Goal: Task Accomplishment & Management: Complete application form

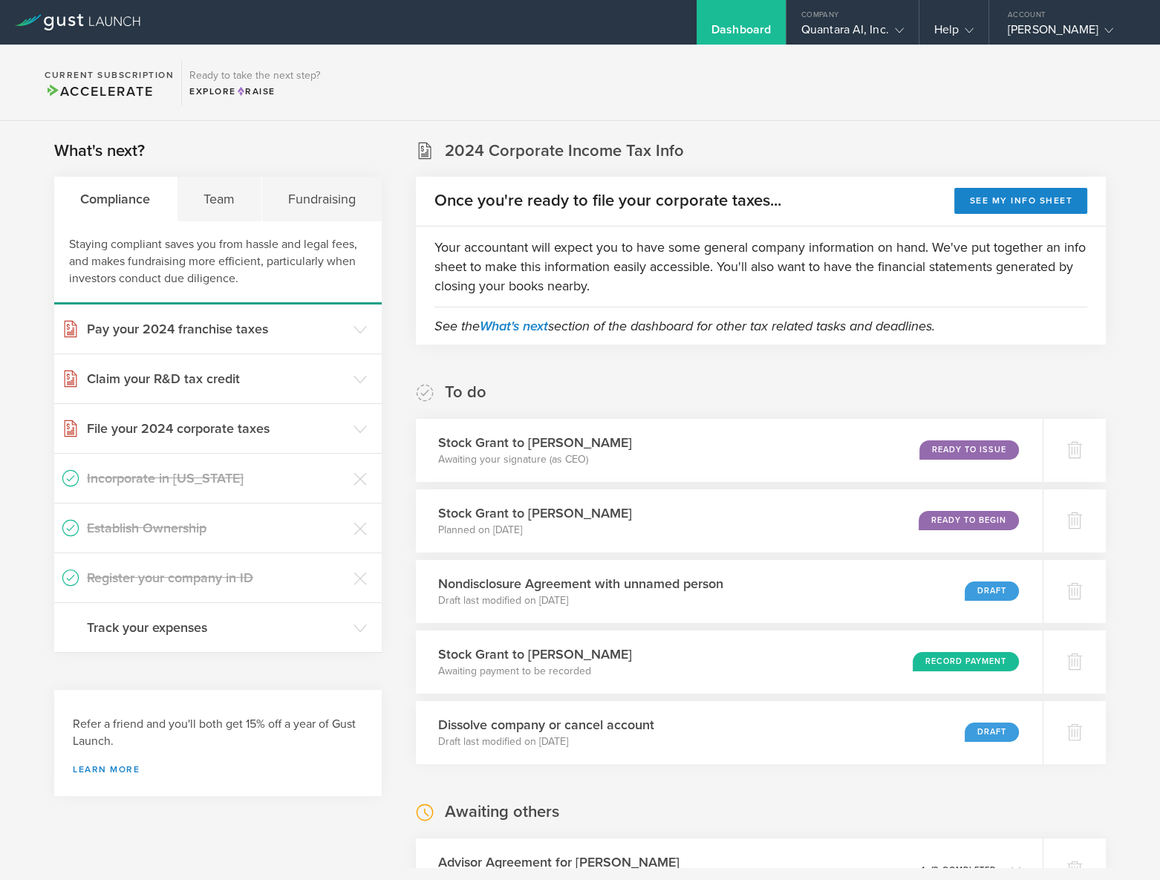
click at [549, 448] on h3 "Stock Grant to [PERSON_NAME]" at bounding box center [535, 442] width 194 height 19
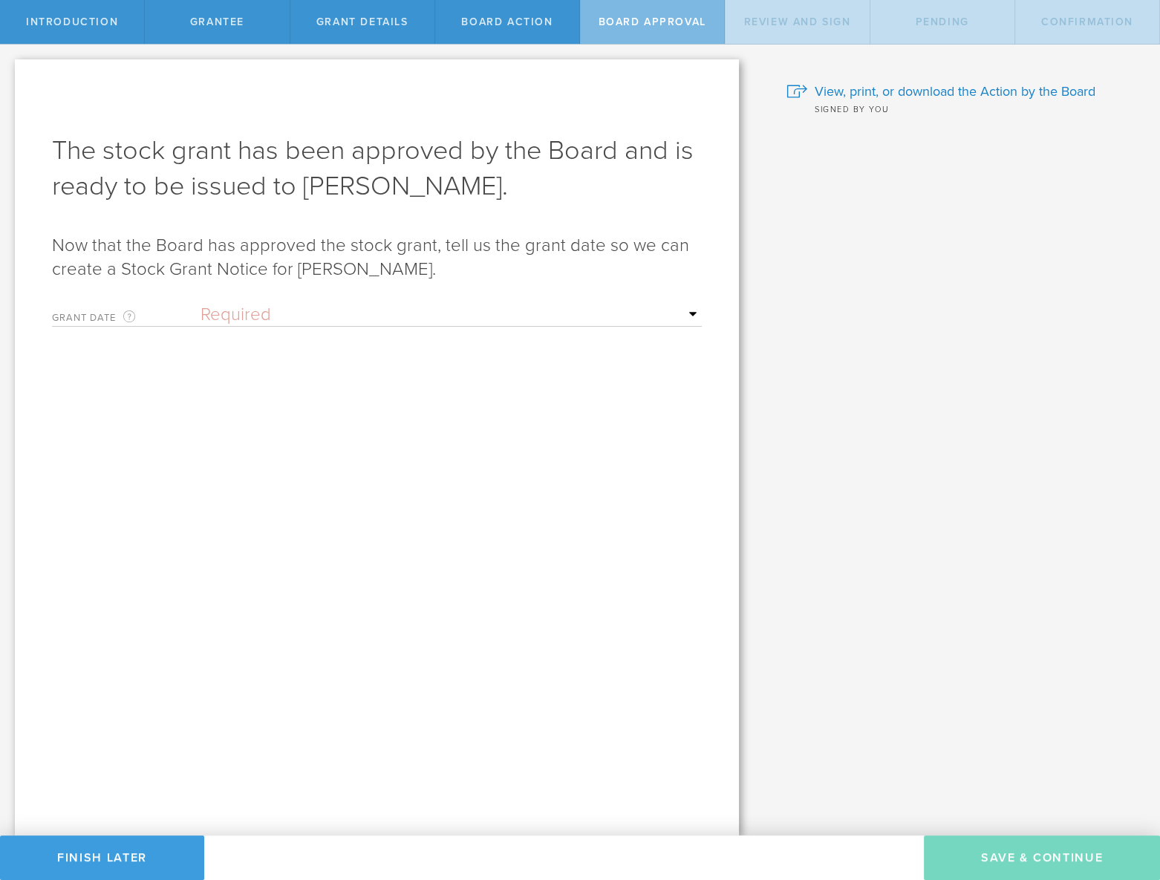
click at [506, 319] on select "Required Upon grantee's signature A specific date" at bounding box center [450, 315] width 501 height 22
select select "uponGranteeSignature"
click at [200, 304] on select "Required Upon grantee's signature A specific date" at bounding box center [450, 315] width 501 height 22
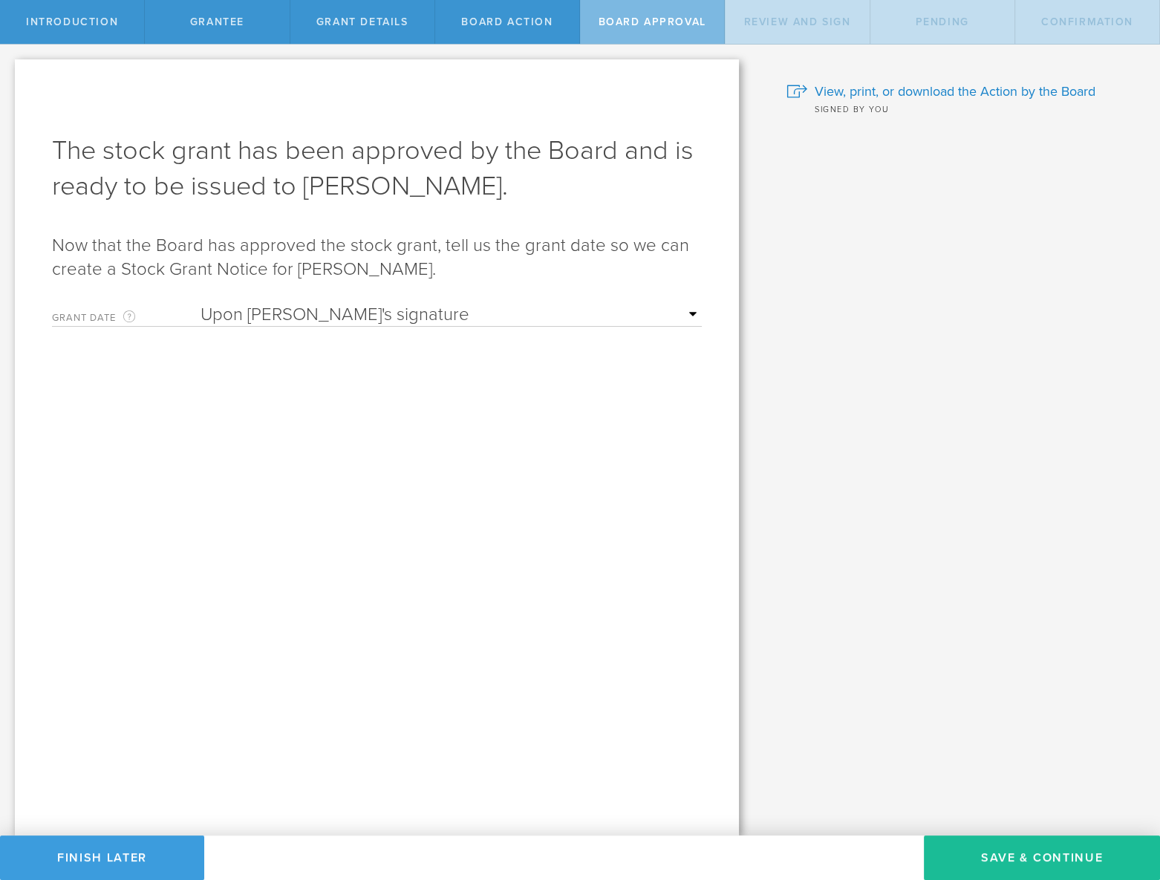
click at [528, 512] on div "Awaiting Board review and signature. We’ve sent the Action by the Board to the …" at bounding box center [377, 447] width 724 height 776
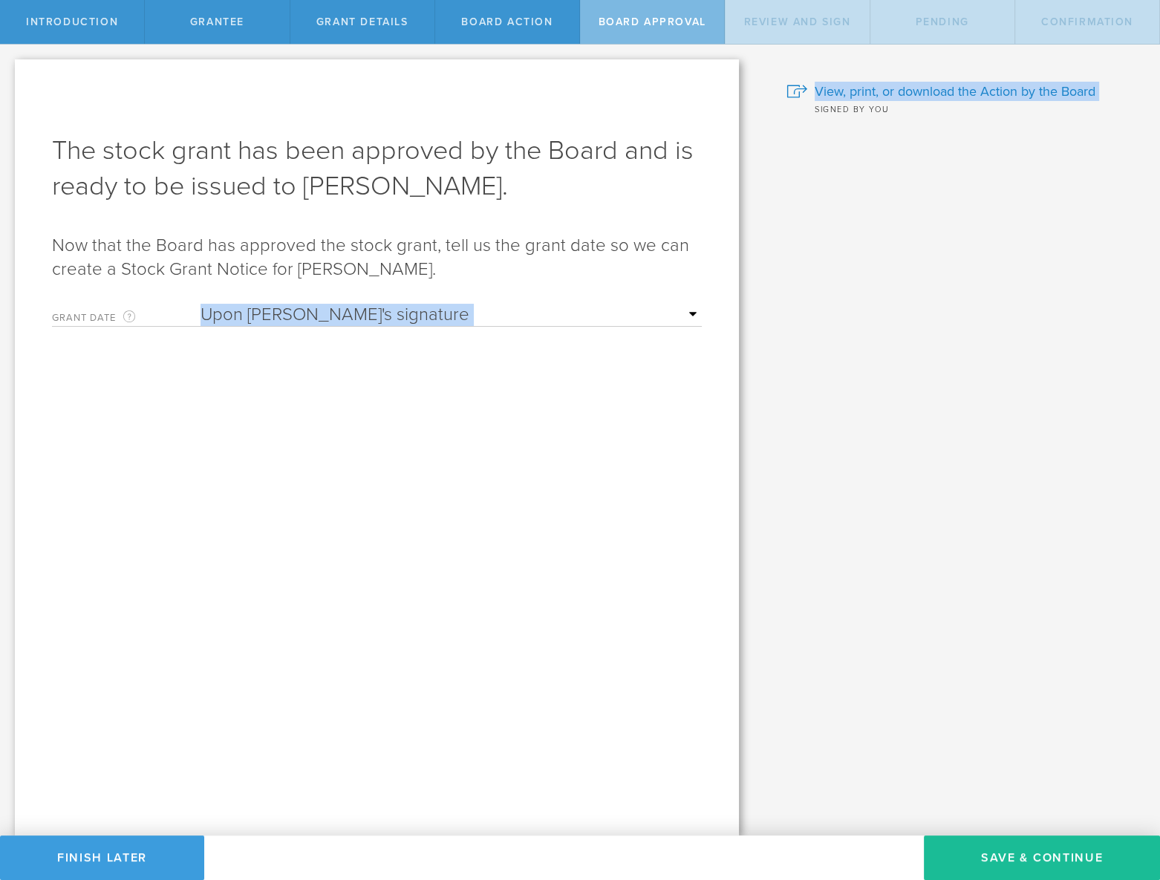
click at [802, 764] on div "Let’s walk you through the process of granting stock. Here are the steps involv…" at bounding box center [580, 440] width 1160 height 791
click at [457, 581] on div "Awaiting Board review and signature. We’ve sent the Action by the Board to the …" at bounding box center [377, 447] width 724 height 776
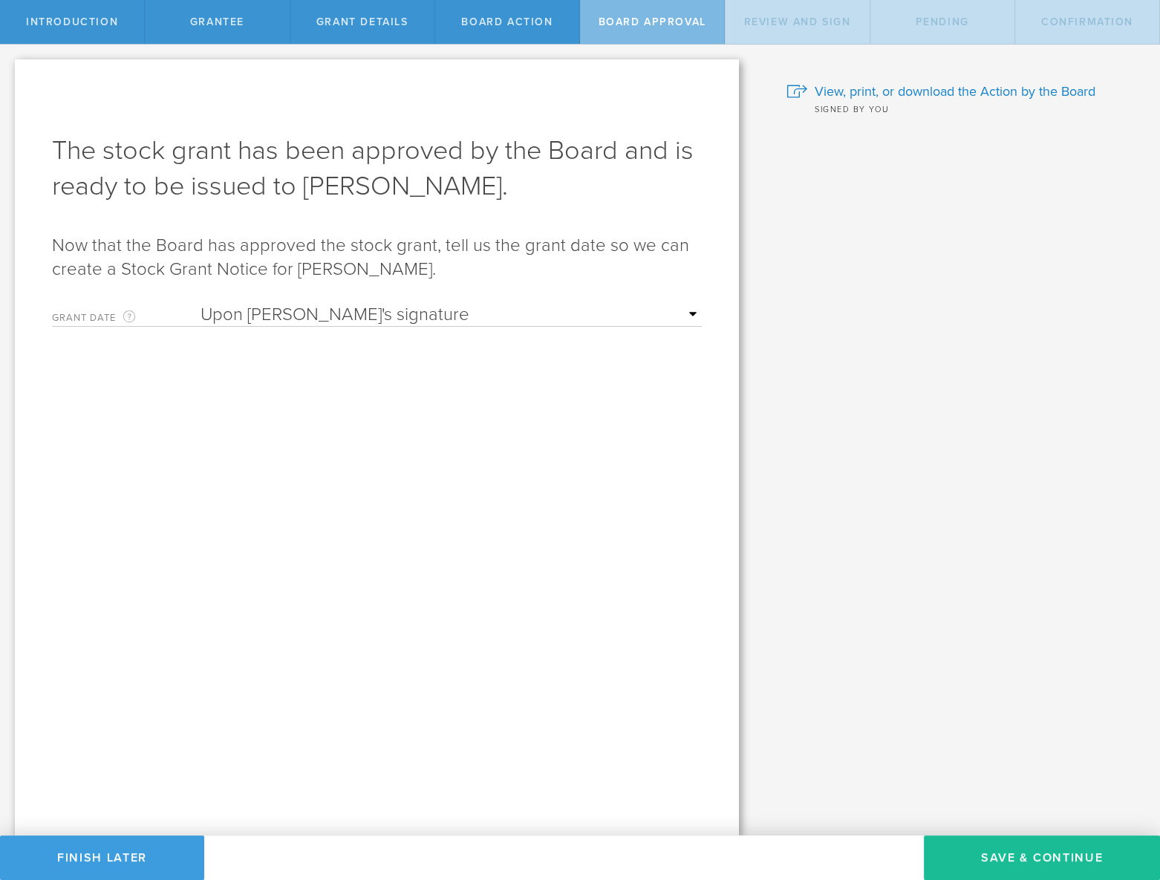
click at [1033, 840] on button "Save & Continue" at bounding box center [1042, 857] width 236 height 45
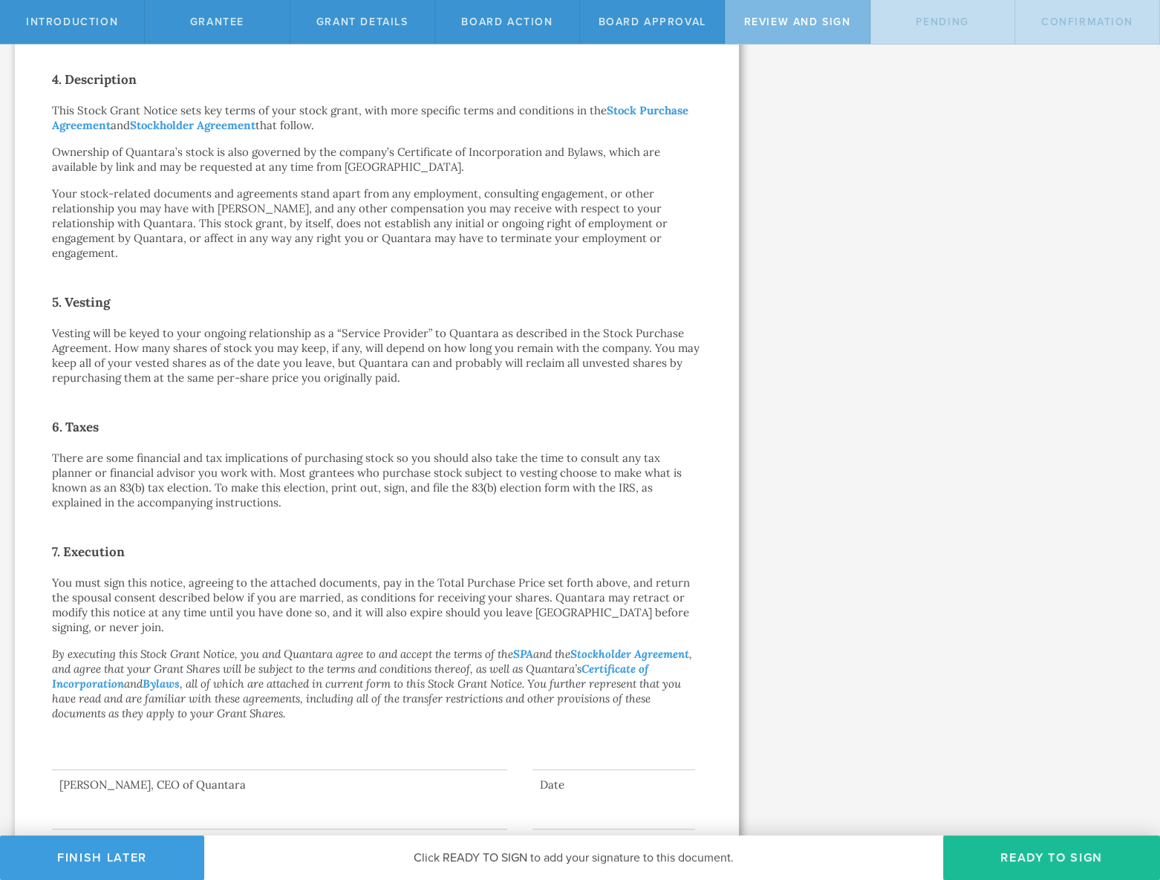
scroll to position [731, 0]
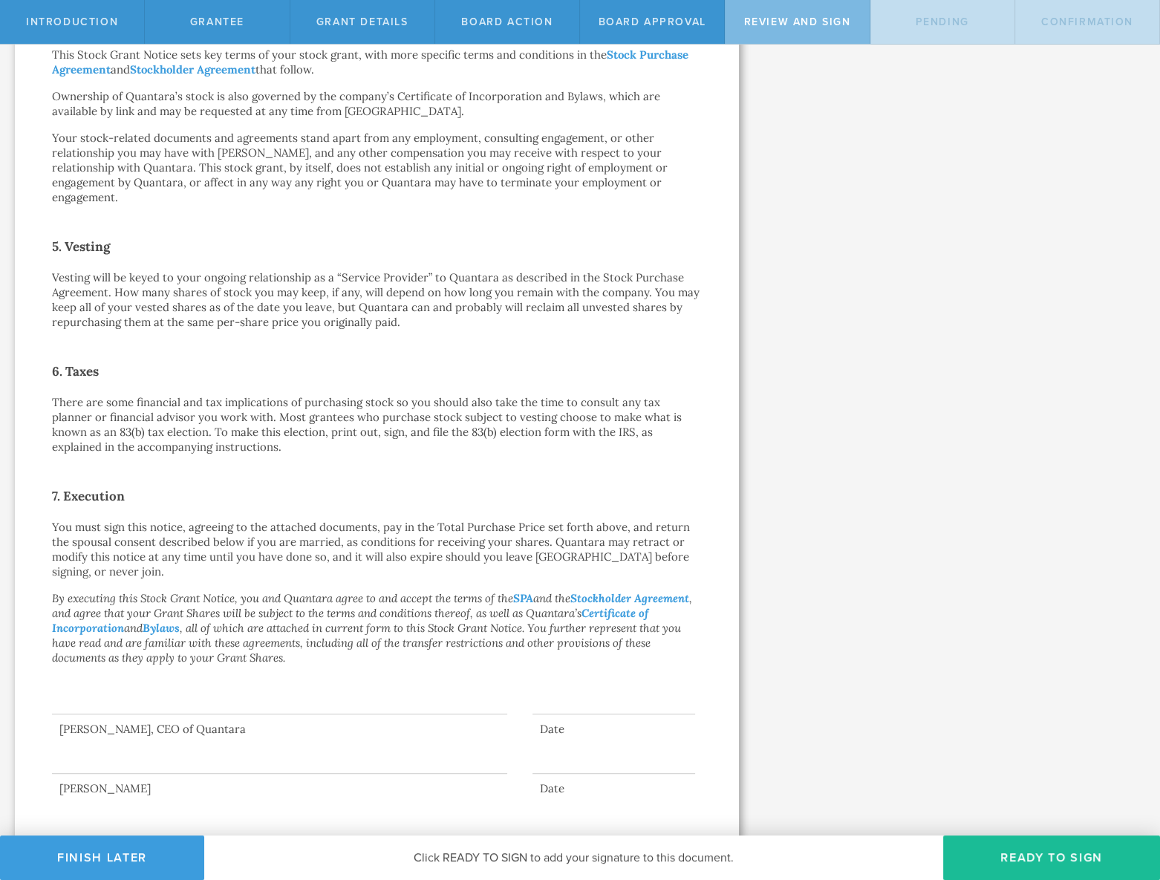
click at [136, 612] on link "Certificate of Incorporation" at bounding box center [350, 620] width 596 height 29
click at [615, 591] on link "Stockholder Agreement" at bounding box center [629, 598] width 119 height 14
click at [1045, 848] on button "Ready to Sign" at bounding box center [1051, 857] width 217 height 45
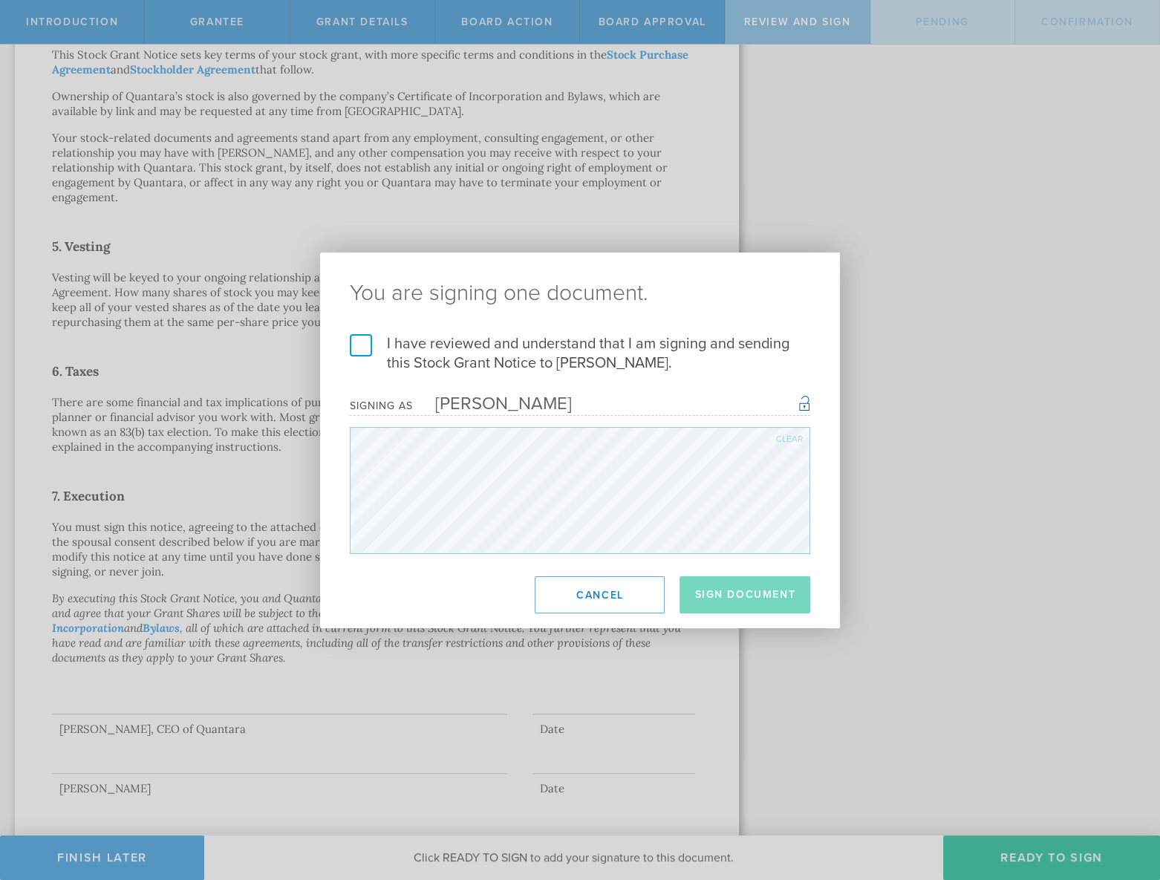
click at [366, 351] on label "I have reviewed and understand that I am signing and sending this Stock Grant N…" at bounding box center [580, 353] width 460 height 39
click at [0, 0] on input "I have reviewed and understand that I am signing and sending this Stock Grant N…" at bounding box center [0, 0] width 0 height 0
click at [778, 588] on button "Sign Document" at bounding box center [744, 594] width 131 height 37
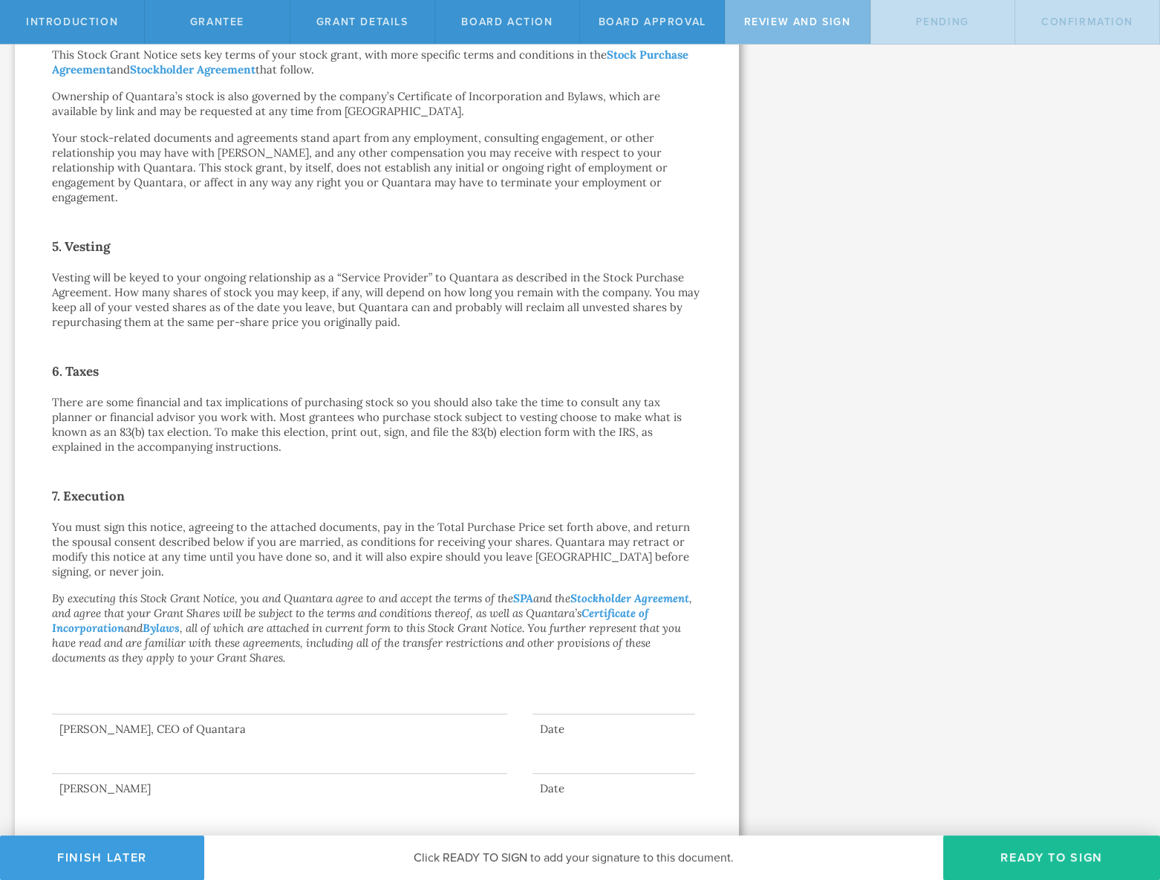
scroll to position [0, 0]
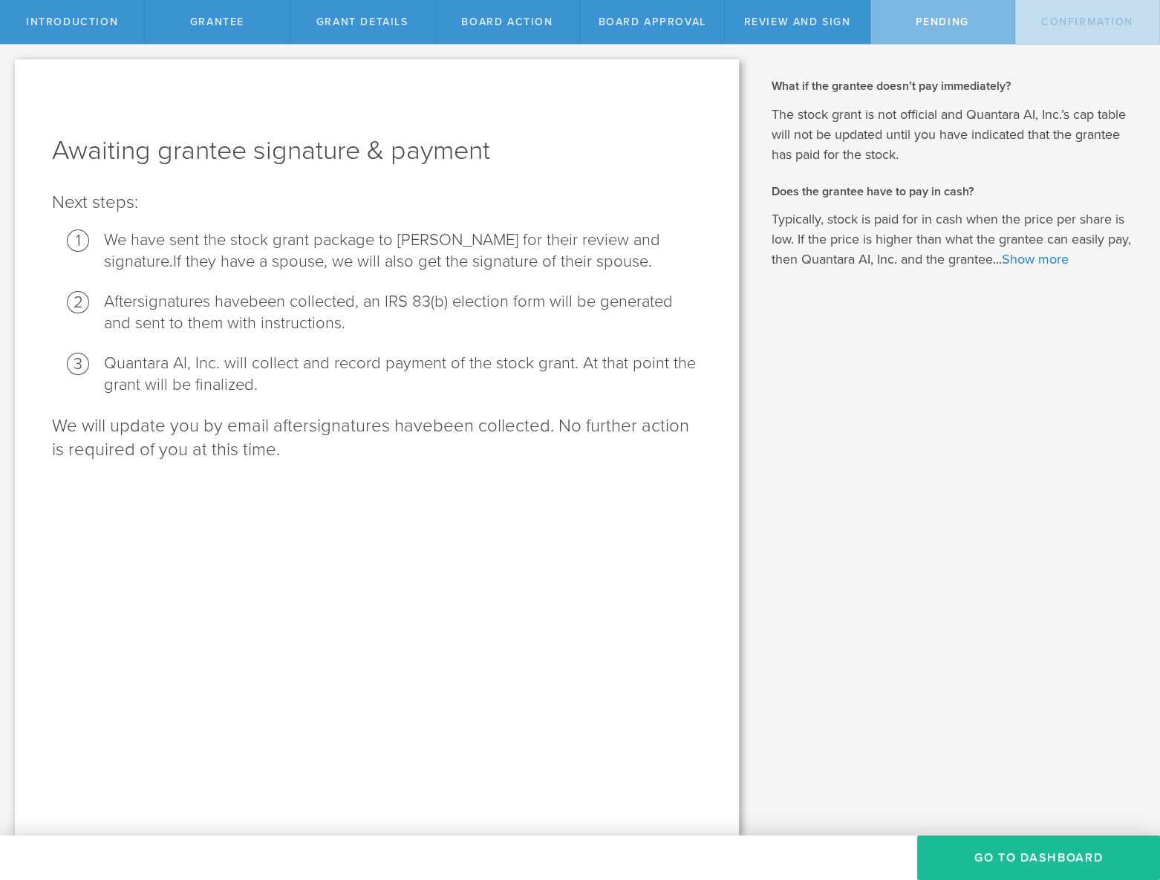
click at [973, 849] on button "Go To Dashboard" at bounding box center [1038, 857] width 243 height 45
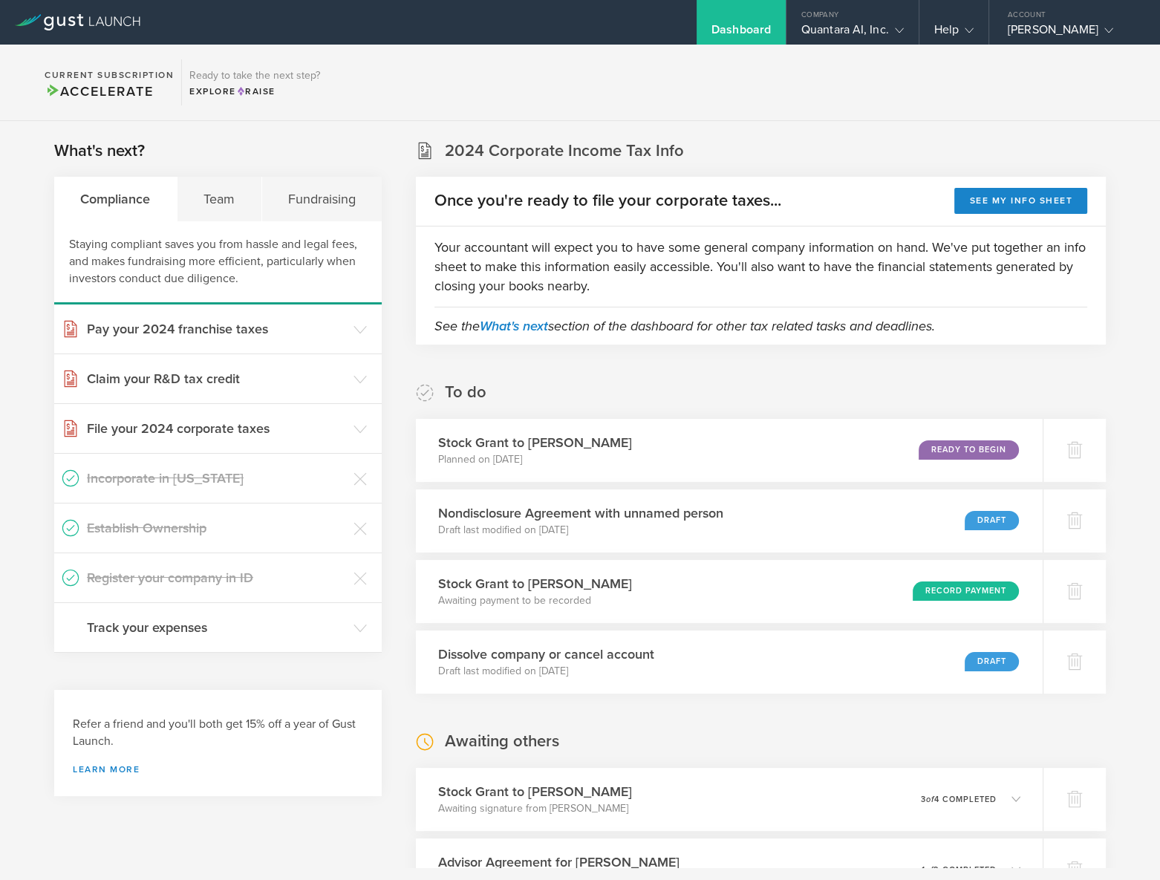
click at [539, 456] on p "Planned on Sep 15, 2025" at bounding box center [535, 459] width 194 height 15
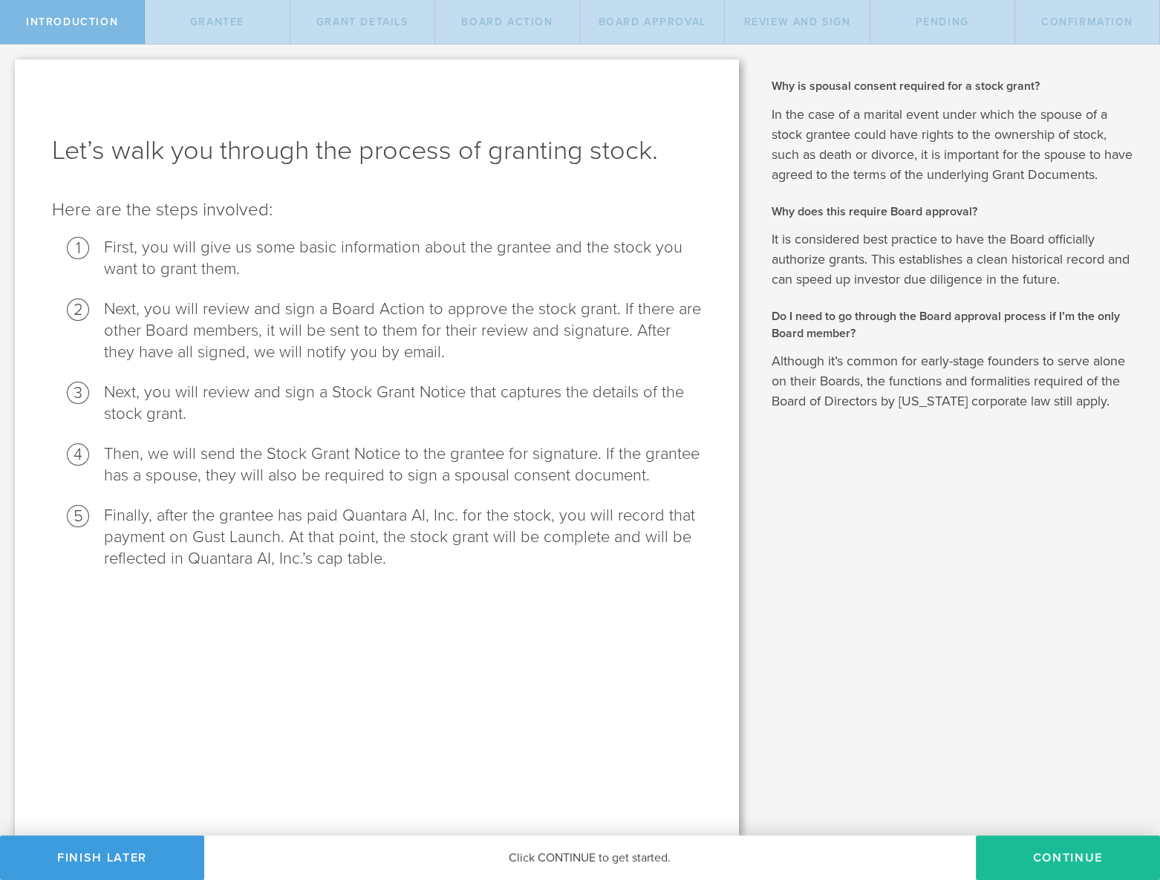
click at [1059, 866] on button "Continue" at bounding box center [1068, 857] width 184 height 45
radio input "true"
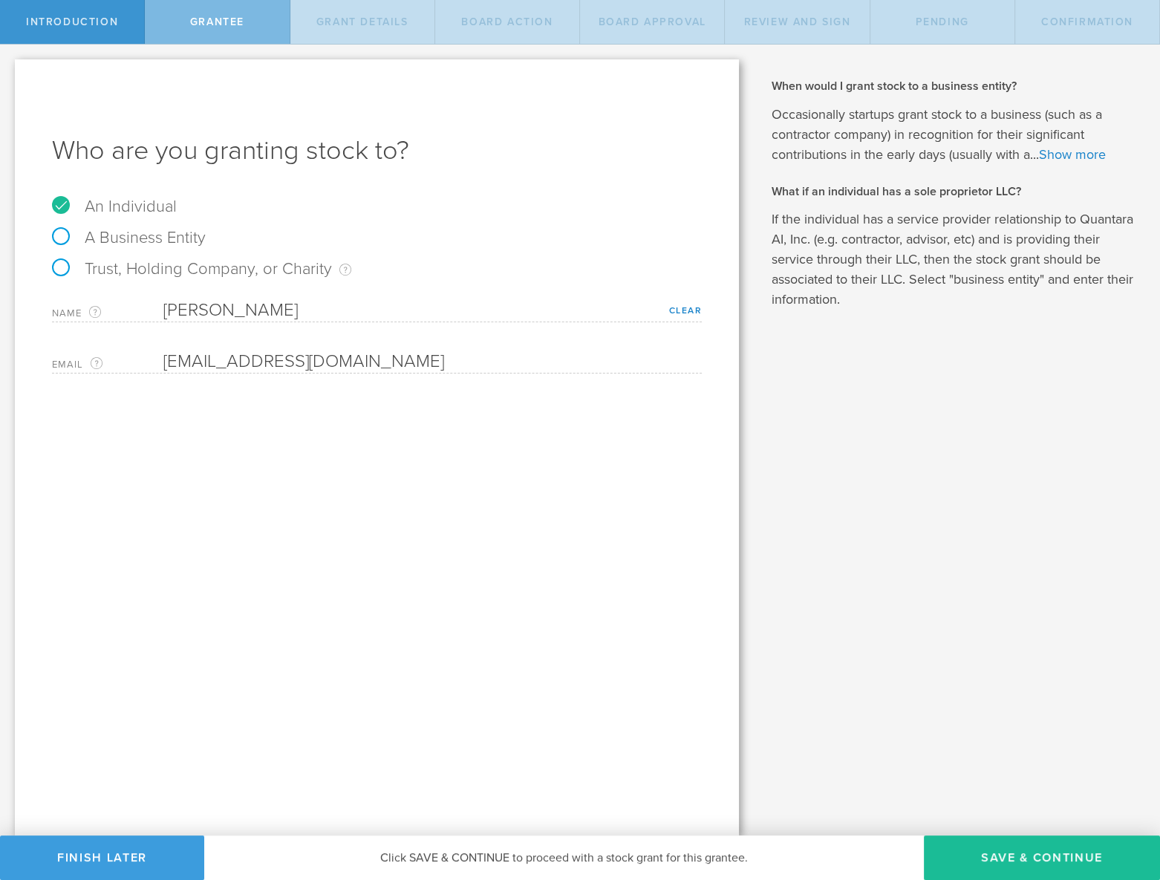
click at [992, 846] on button "Save & Continue" at bounding box center [1042, 857] width 236 height 45
type input "24"
type input "3"
select select "single"
select select "100"
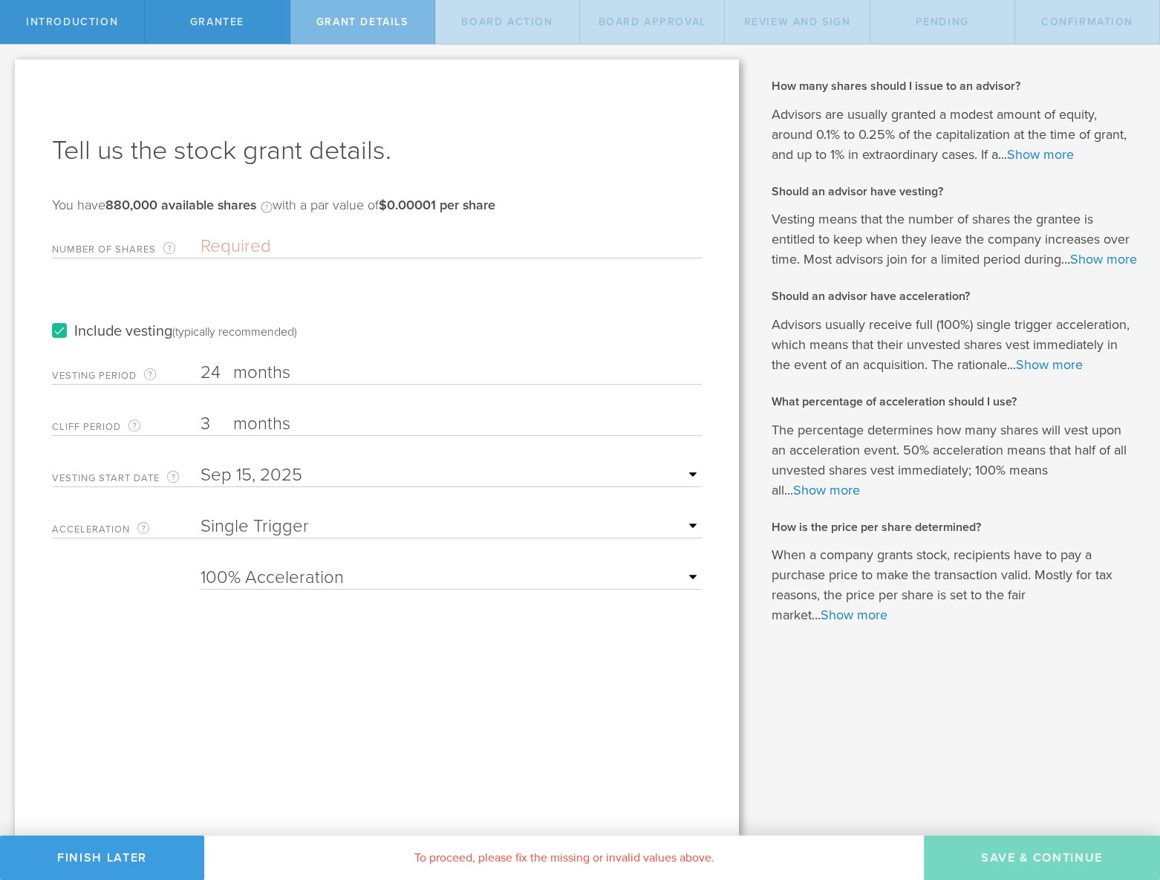
click at [240, 249] on input "Number of Shares The total amount of stock the company is granting to this reci…" at bounding box center [450, 246] width 501 height 22
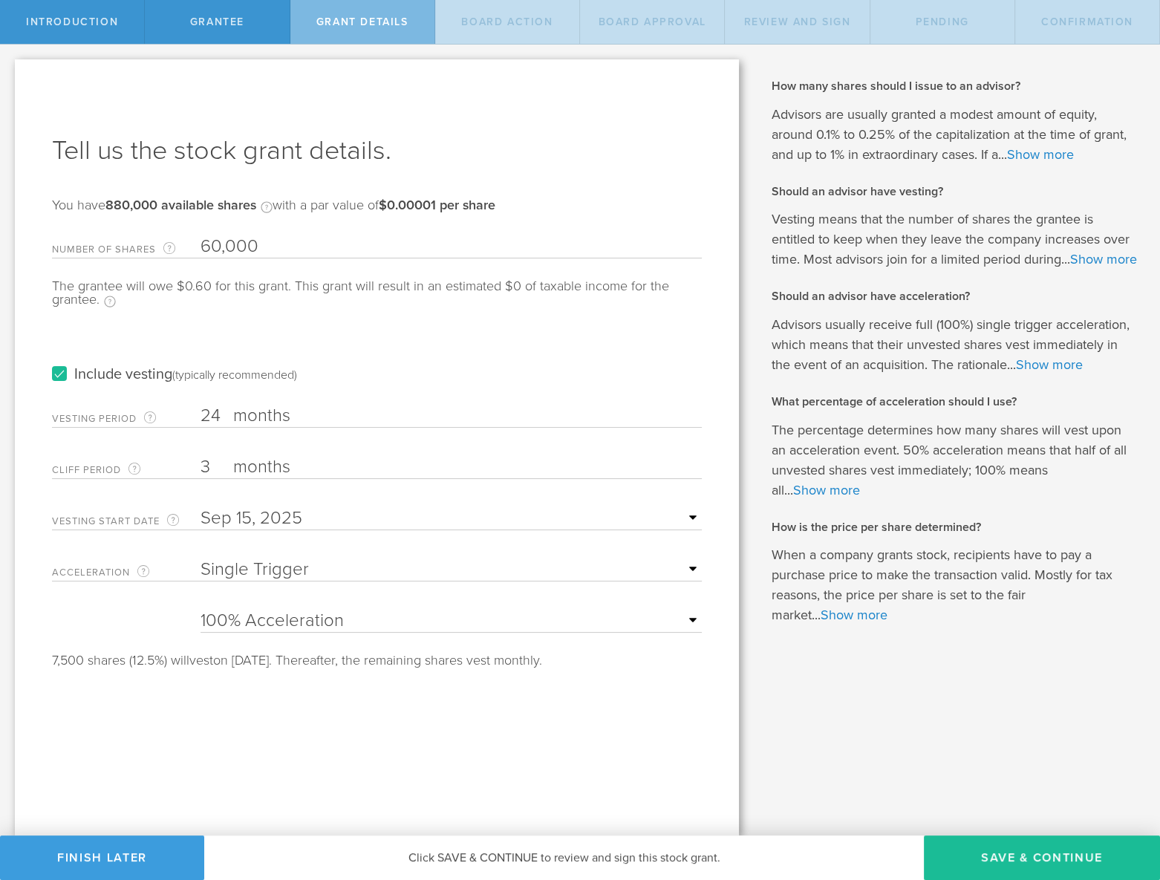
type input "60,000"
click at [209, 470] on input "3" at bounding box center [450, 467] width 501 height 22
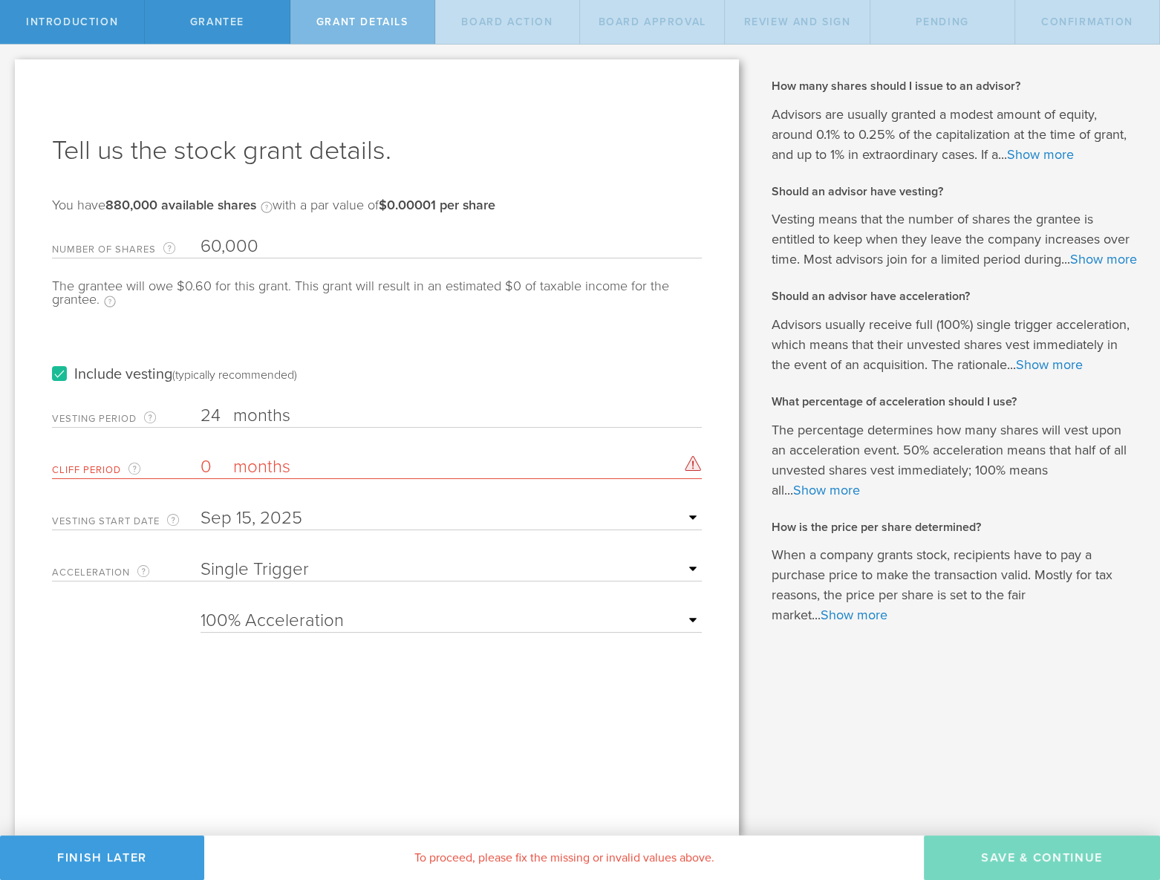
type input "0"
click at [362, 695] on div "Tell us the stock grant details. You have 880,000 available shares Available sh…" at bounding box center [377, 447] width 724 height 776
click at [690, 461] on div "Please enter a valid cliff vesting period. The minimum cliff vesting period is …" at bounding box center [693, 464] width 17 height 16
click at [268, 466] on label "months" at bounding box center [307, 468] width 148 height 25
click at [268, 466] on input "0" at bounding box center [450, 467] width 501 height 22
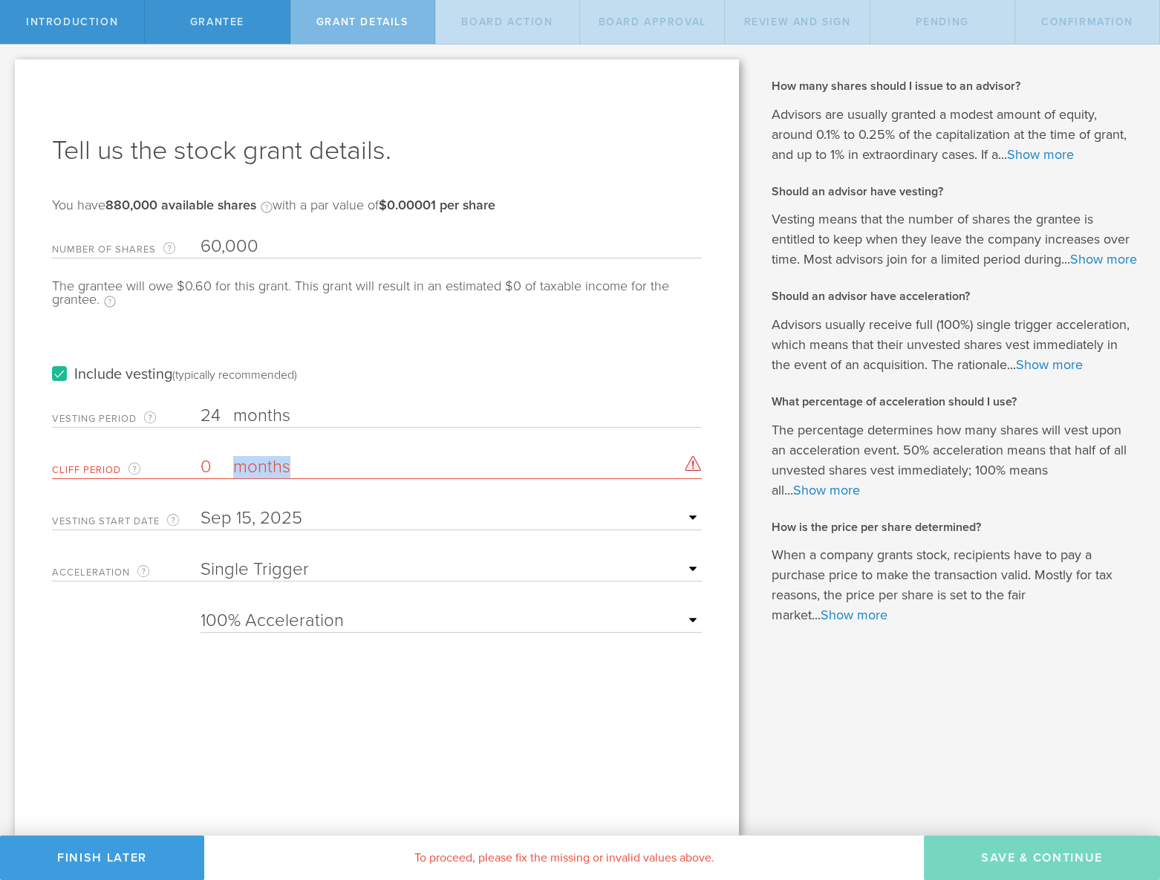
click at [269, 466] on label "months" at bounding box center [307, 468] width 148 height 25
click at [269, 466] on input "0" at bounding box center [450, 467] width 501 height 22
click at [269, 466] on label "months" at bounding box center [307, 468] width 148 height 25
click at [269, 466] on input "0" at bounding box center [450, 467] width 501 height 22
click at [215, 463] on input "0" at bounding box center [450, 467] width 501 height 22
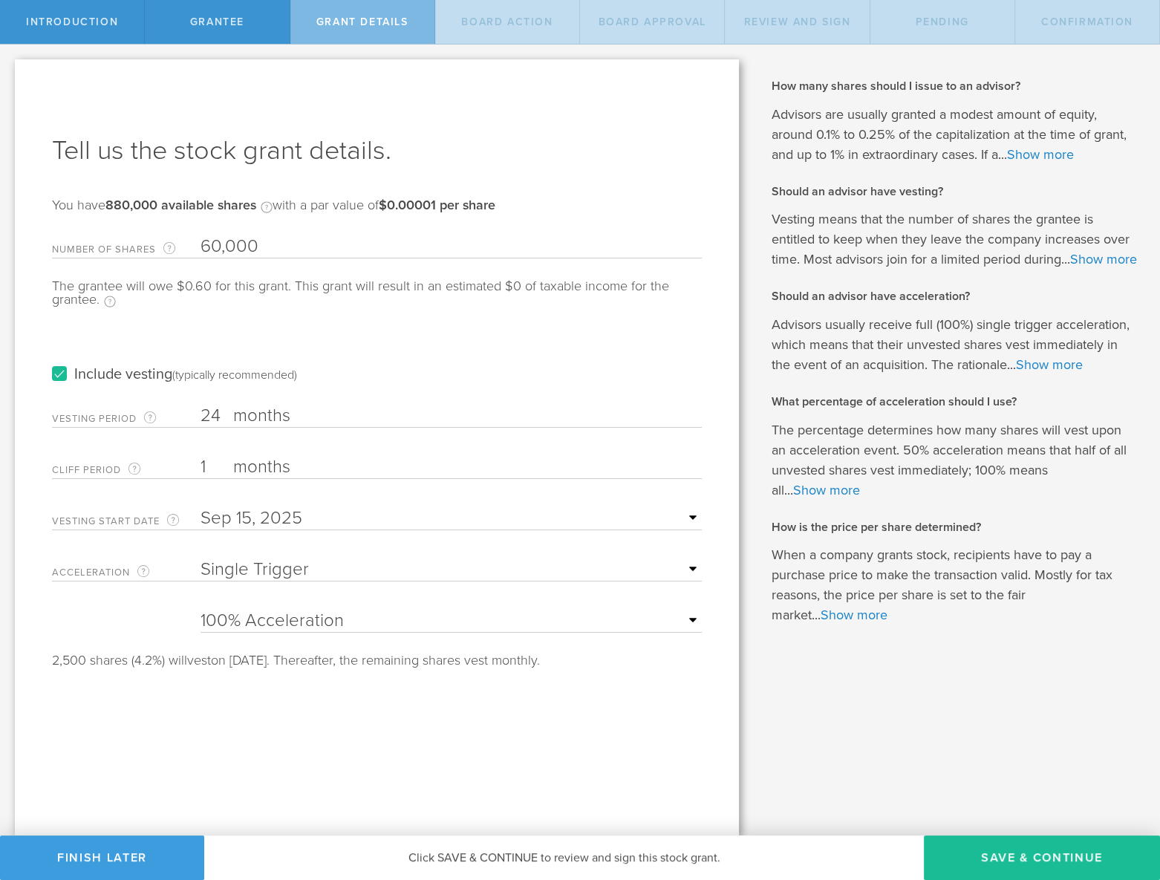
type input "1"
click at [582, 373] on div "Include vesting (typically recommended)" at bounding box center [377, 359] width 650 height 75
click at [267, 460] on label "months" at bounding box center [307, 468] width 148 height 25
click at [267, 460] on input "1" at bounding box center [450, 467] width 501 height 22
click at [1004, 860] on button "Save & Continue" at bounding box center [1042, 857] width 236 height 45
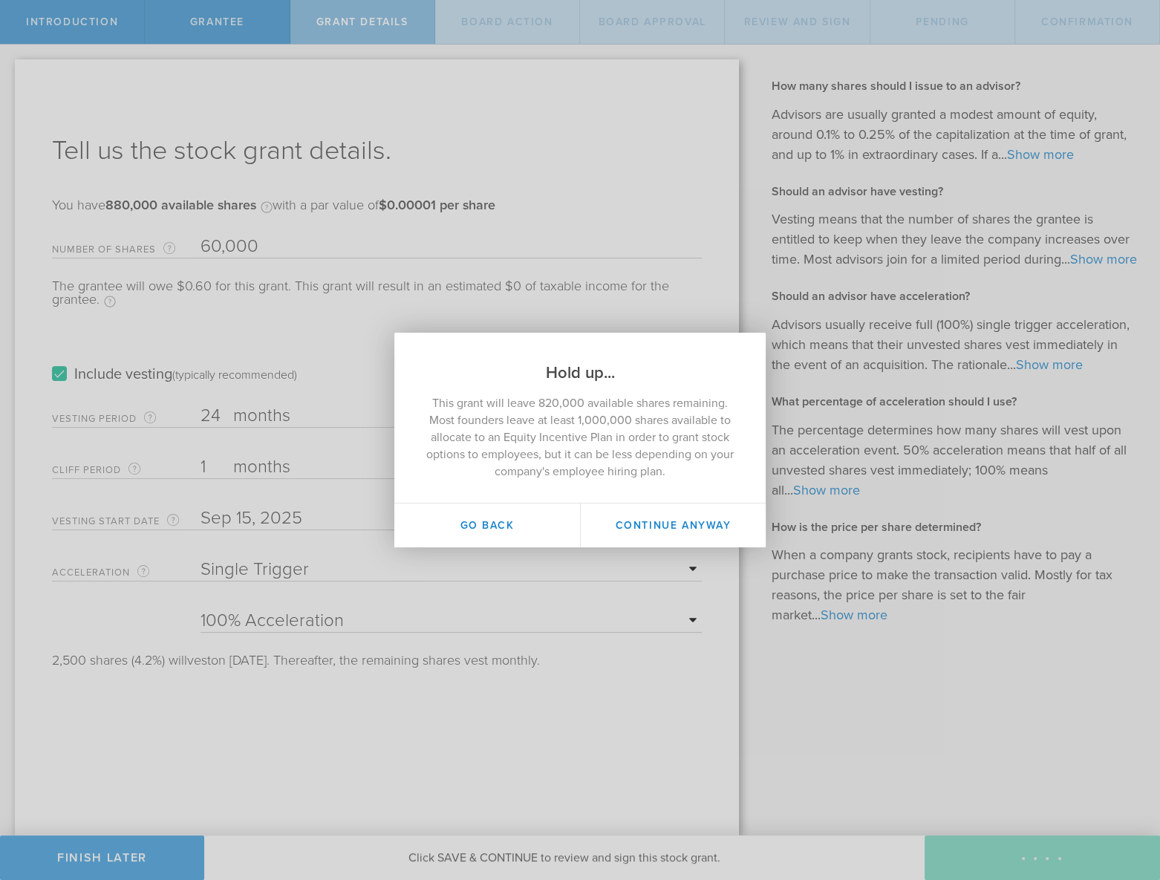
click at [695, 535] on button "Continue Anyway" at bounding box center [673, 525] width 186 height 44
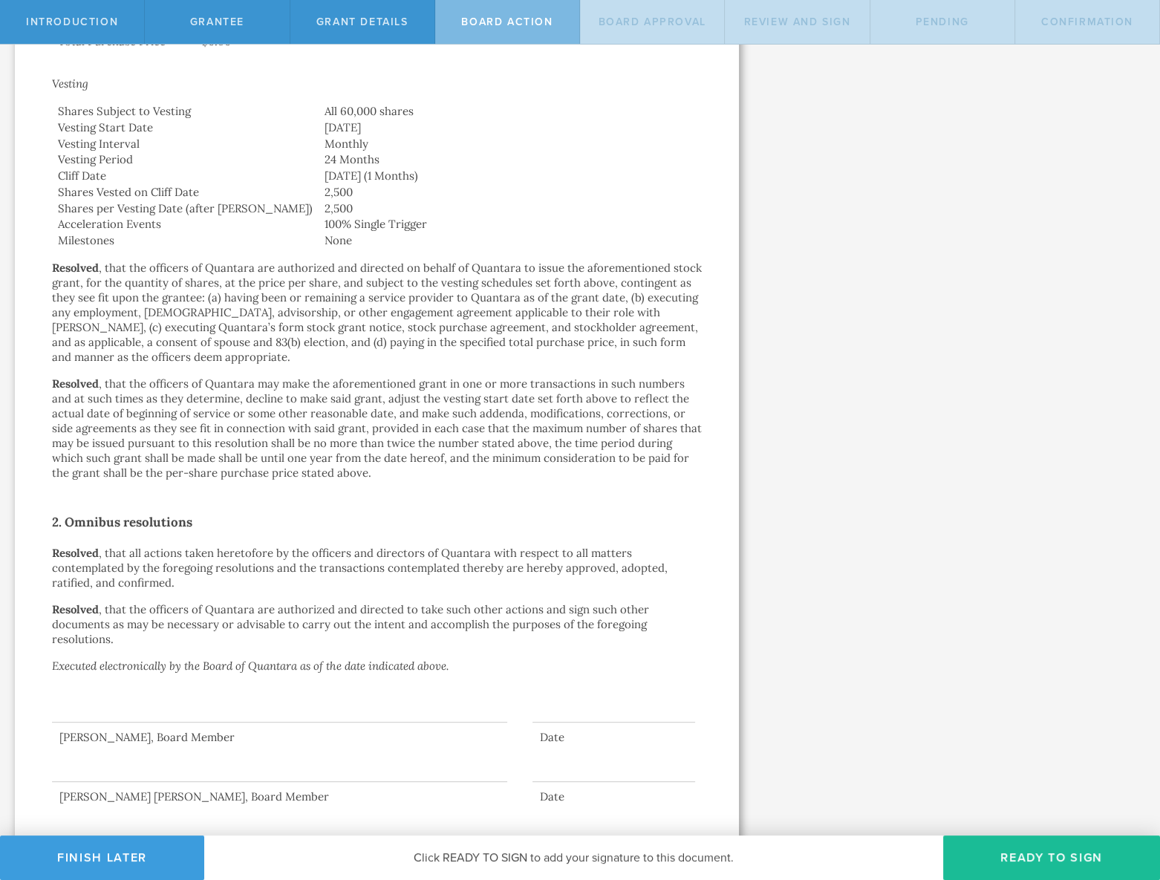
scroll to position [639, 0]
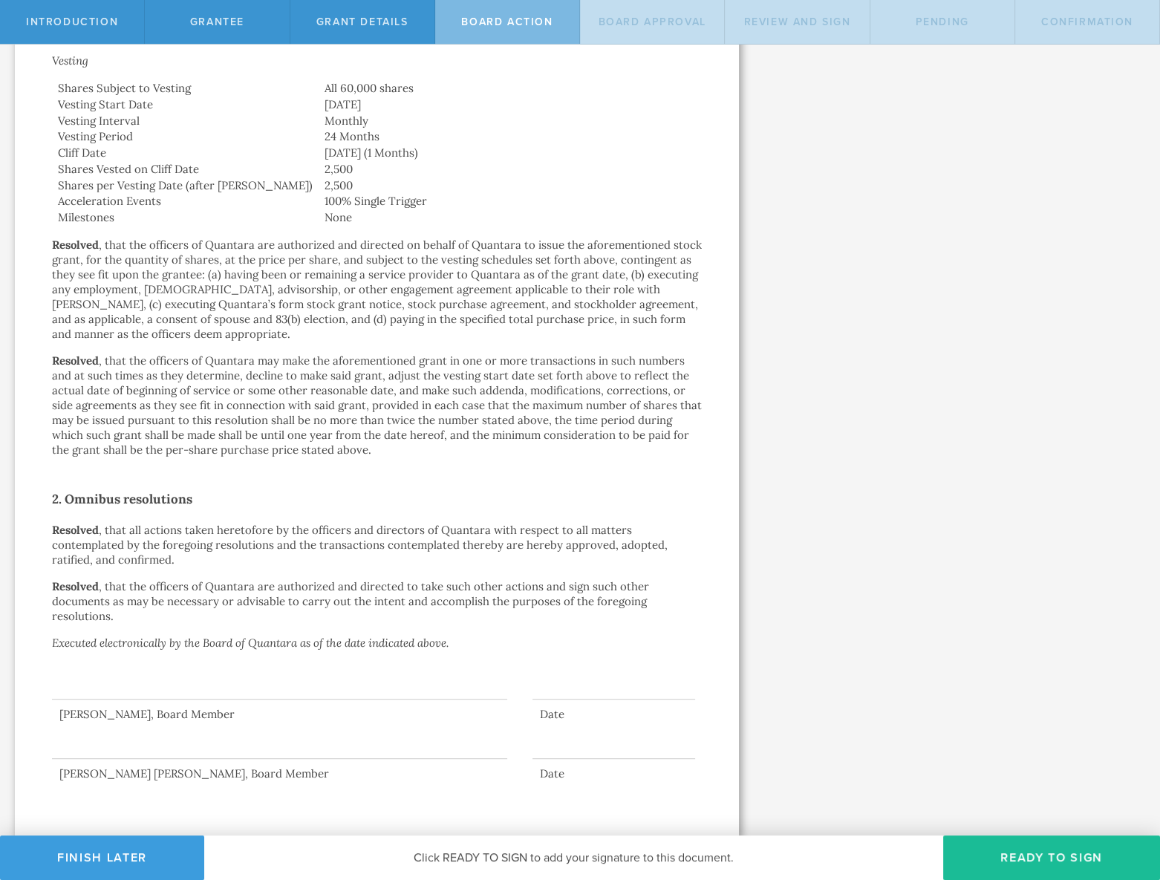
click at [1060, 851] on button "Ready to Sign" at bounding box center [1051, 857] width 217 height 45
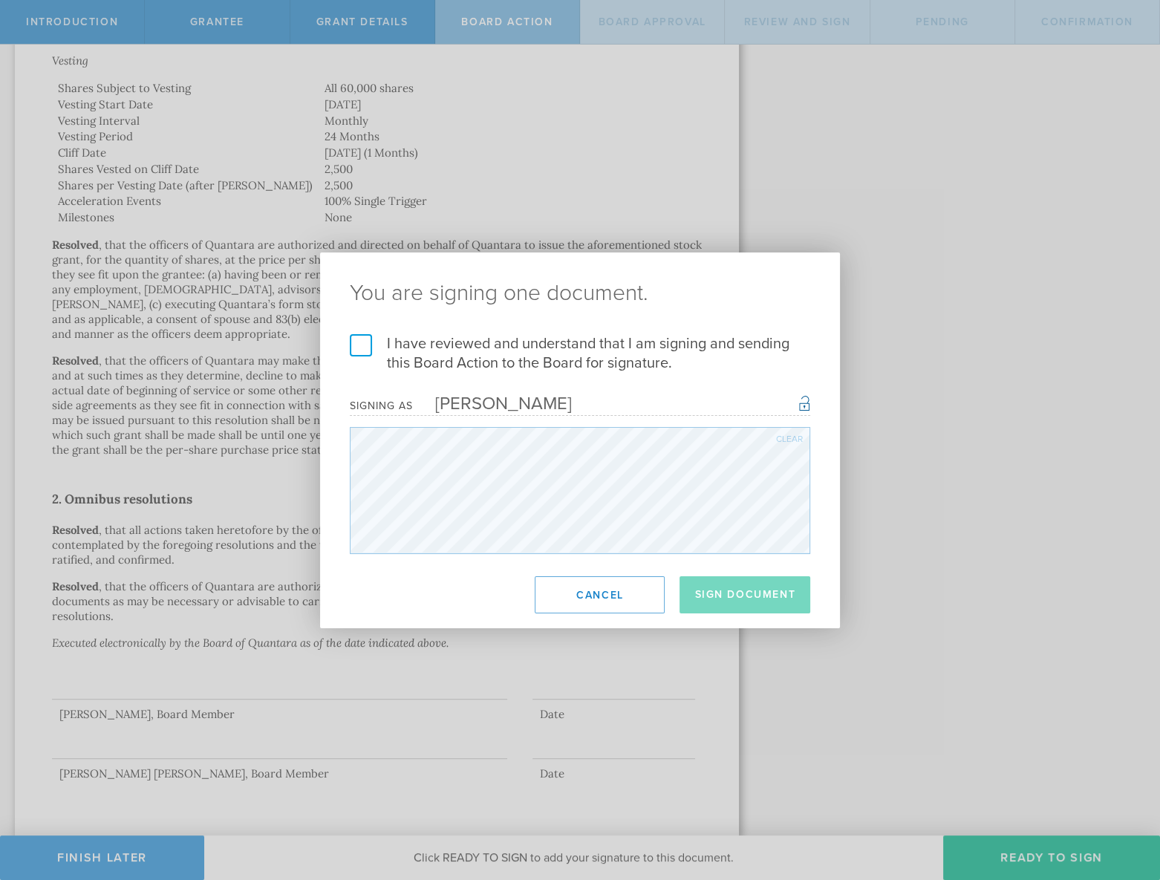
click at [353, 344] on label "I have reviewed and understand that I am signing and sending this Board Action …" at bounding box center [580, 353] width 460 height 39
click at [0, 0] on input "I have reviewed and understand that I am signing and sending this Board Action …" at bounding box center [0, 0] width 0 height 0
click at [745, 598] on button "Sign Document" at bounding box center [744, 594] width 131 height 37
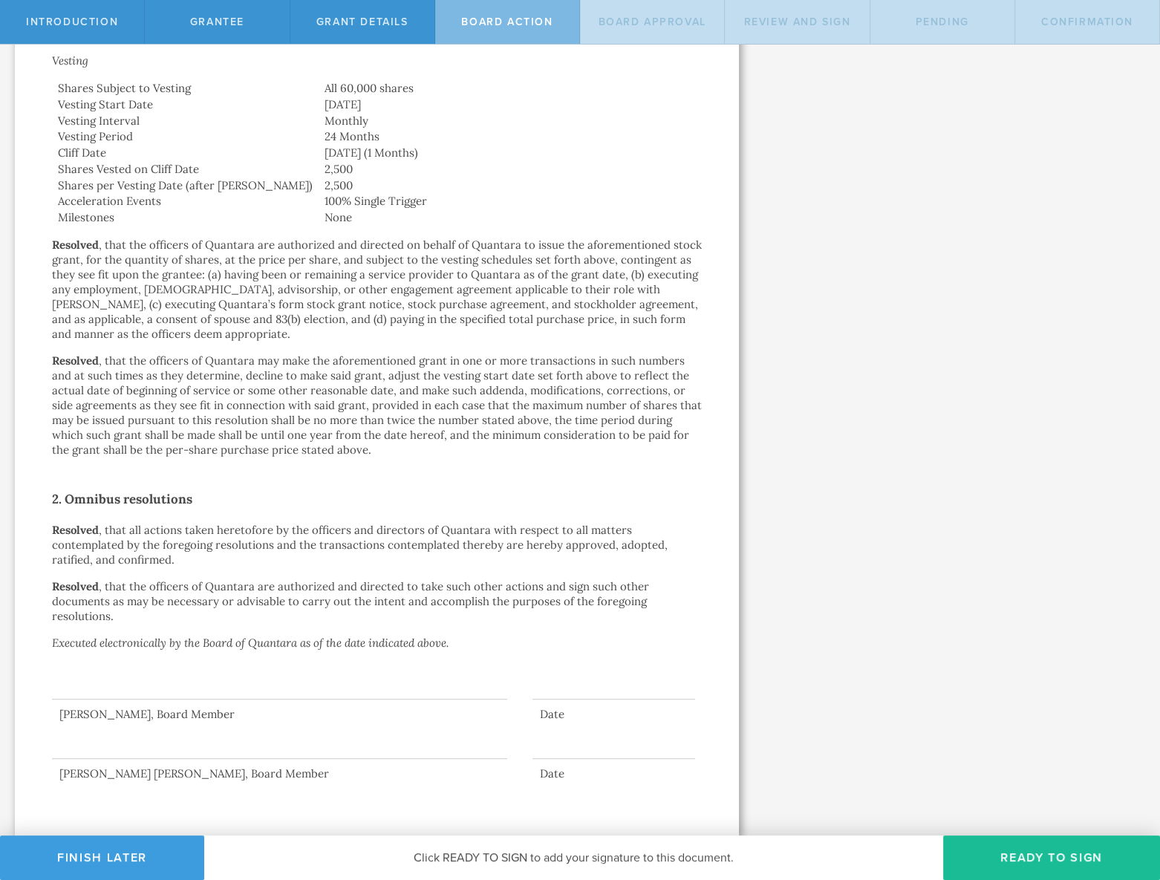
scroll to position [0, 0]
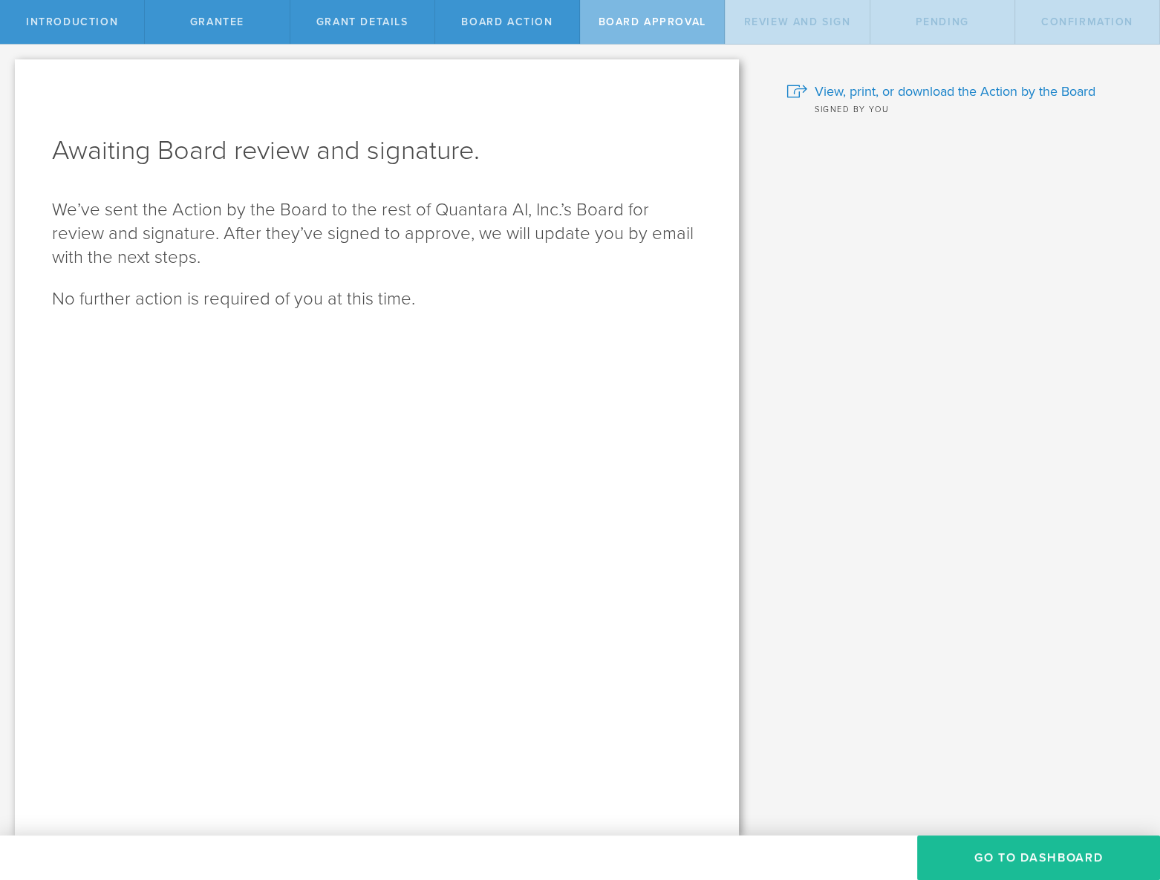
click at [1047, 847] on button "Go To Dashboard" at bounding box center [1038, 857] width 243 height 45
